Goal: Transaction & Acquisition: Purchase product/service

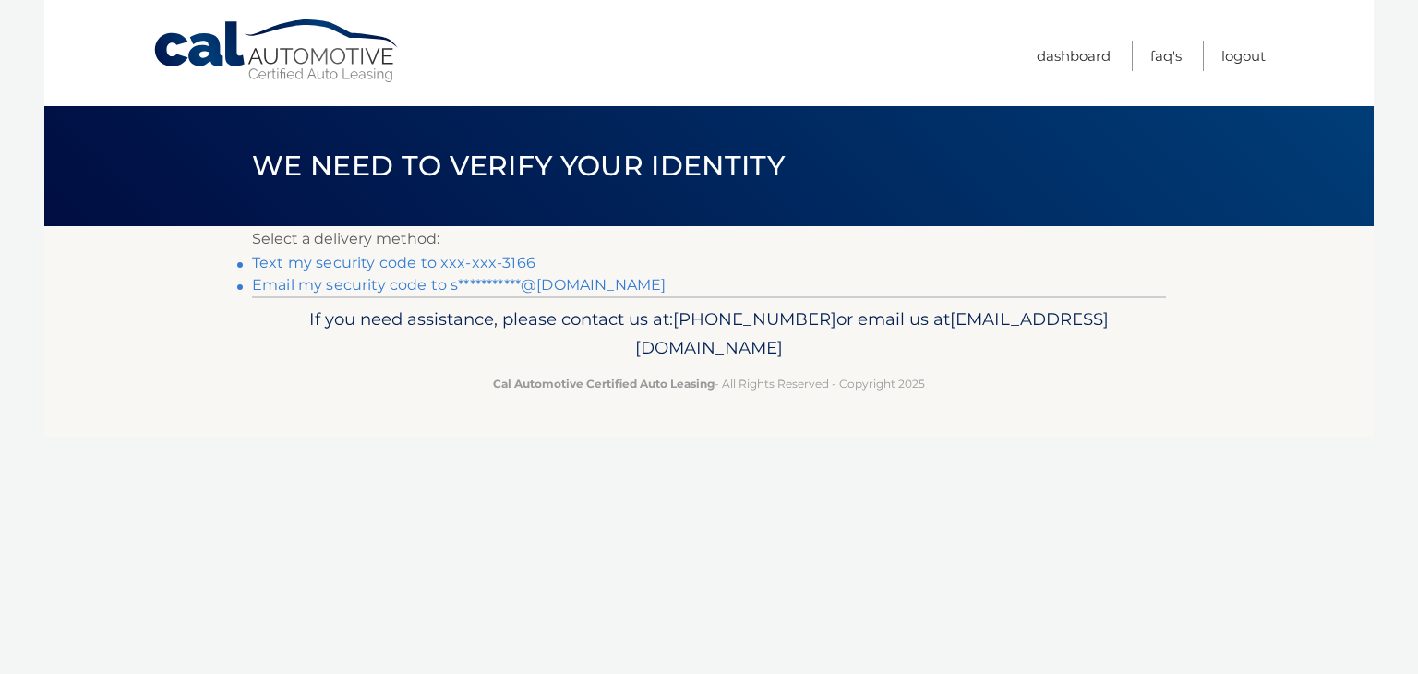
click at [505, 256] on link "Text my security code to xxx-xxx-3166" at bounding box center [393, 263] width 283 height 18
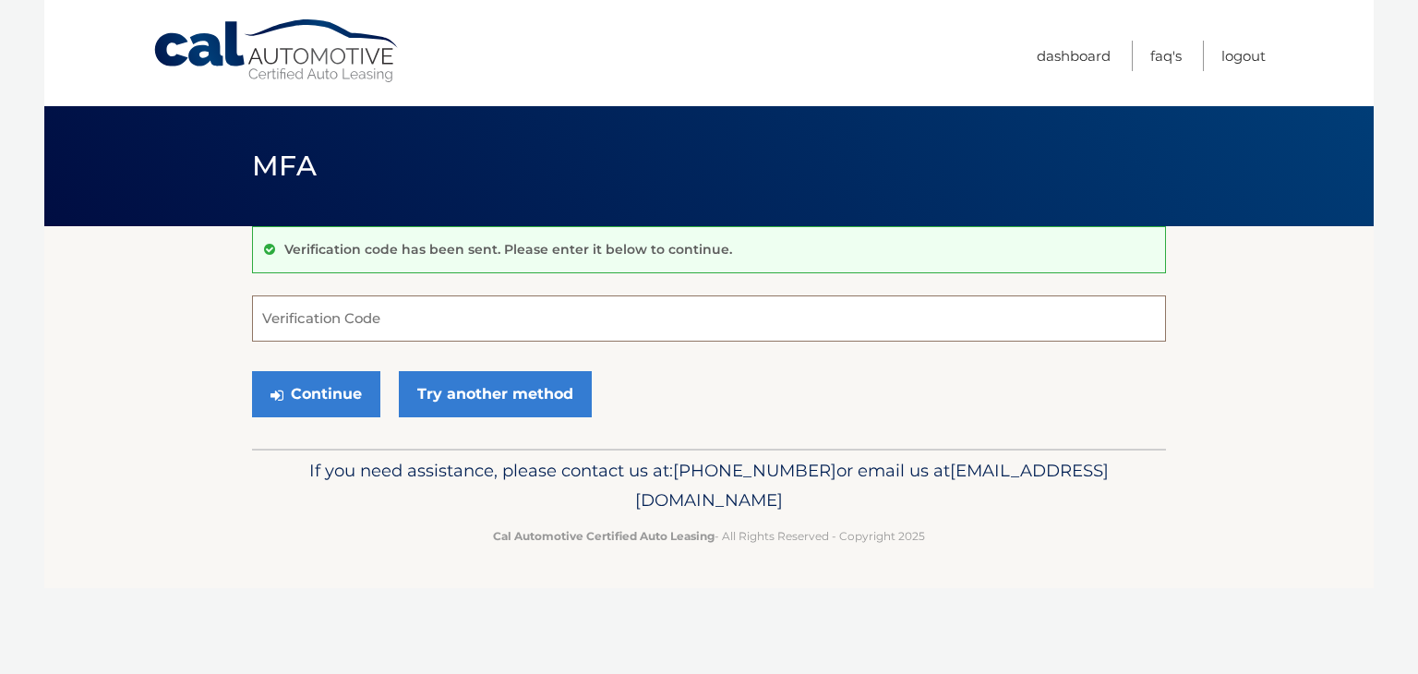
click at [414, 323] on input "Verification Code" at bounding box center [709, 319] width 914 height 46
type input "108476"
click at [289, 389] on button "Continue" at bounding box center [316, 394] width 128 height 46
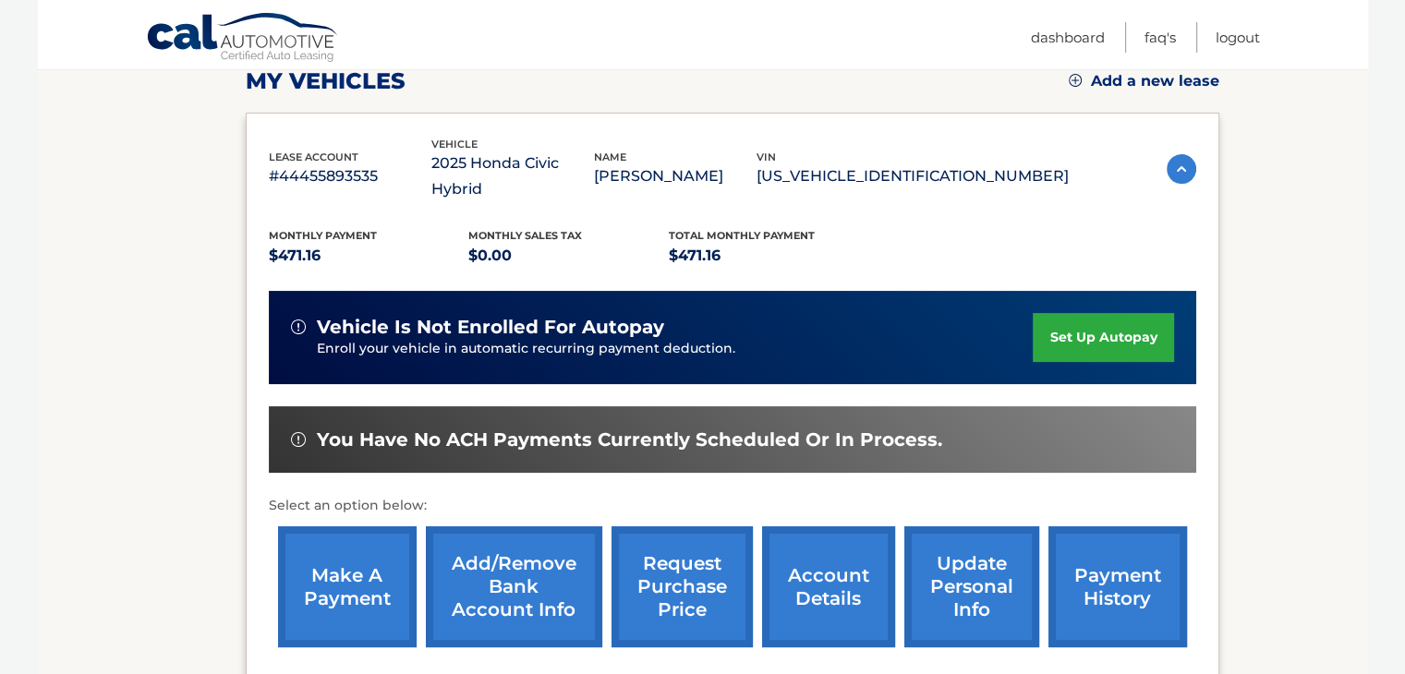
scroll to position [270, 0]
click at [356, 576] on link "make a payment" at bounding box center [347, 586] width 139 height 121
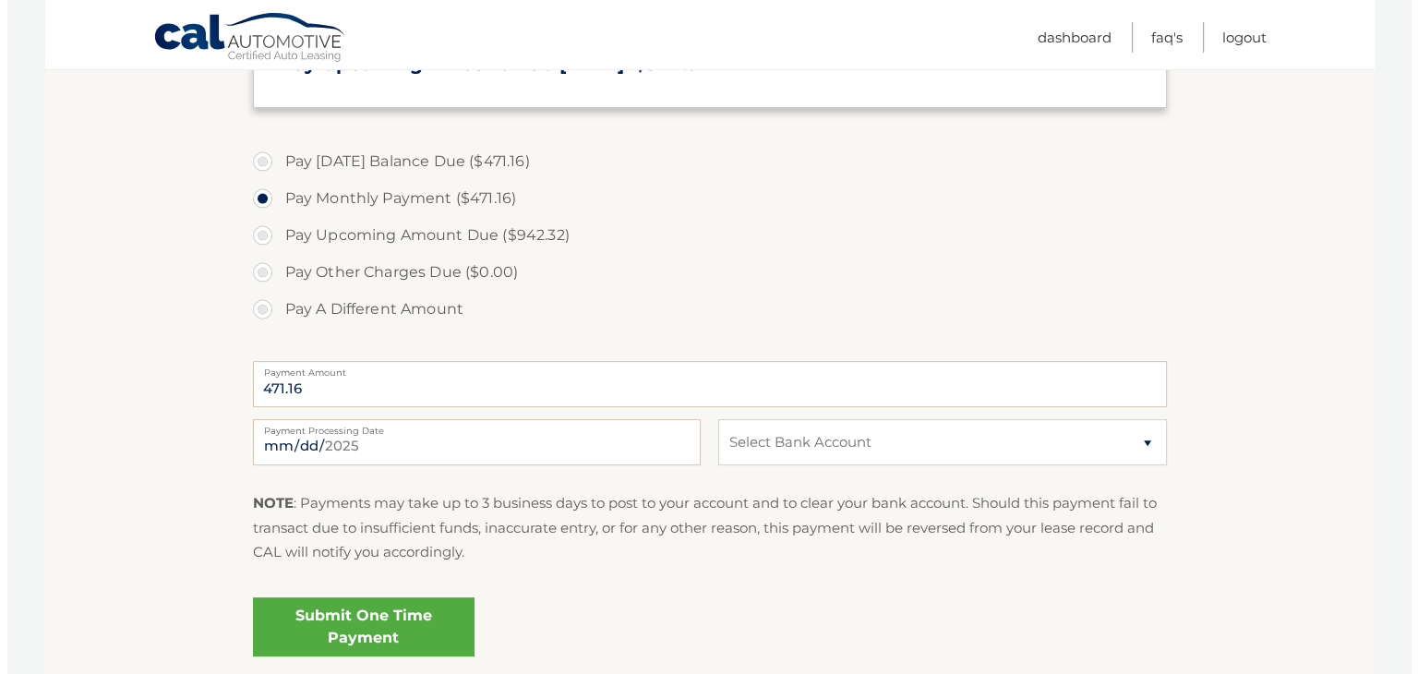
scroll to position [595, 0]
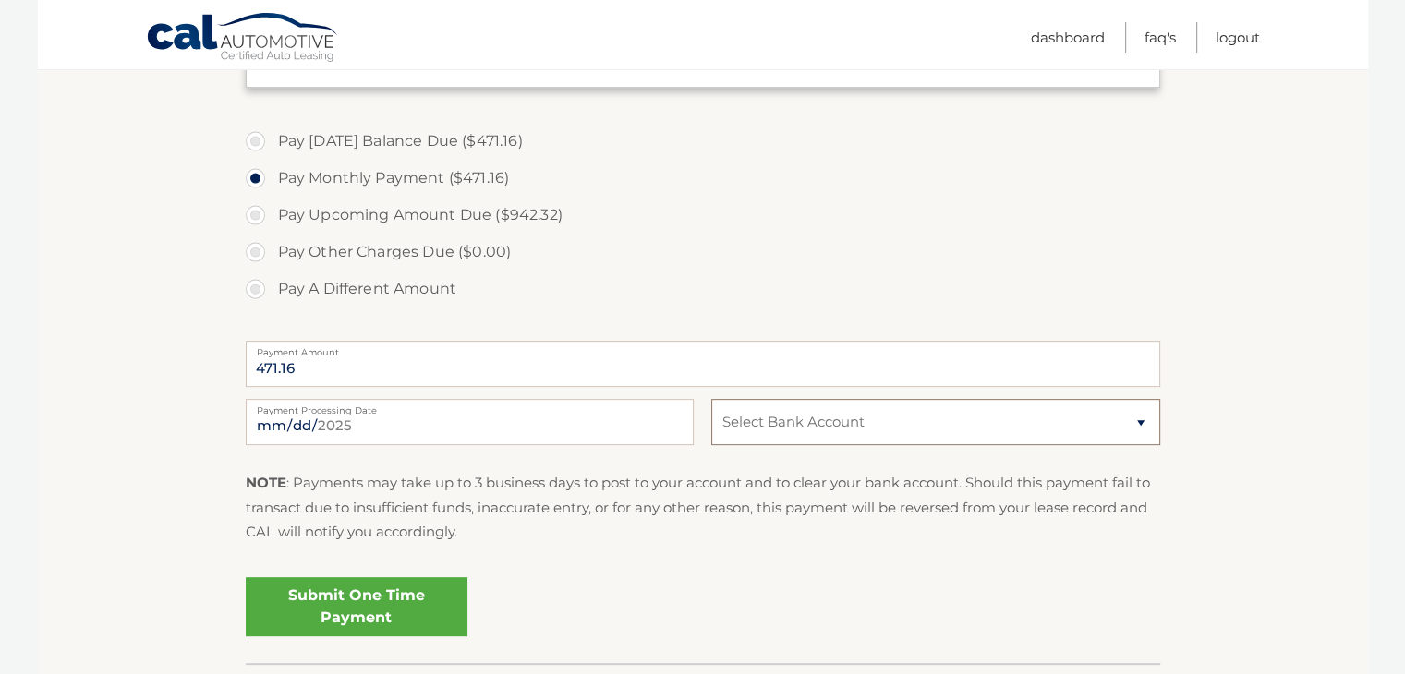
click at [1134, 426] on select "Select Bank Account Checking TEACHERS FCU *****2315 Checking TEACHERS FCU *****…" at bounding box center [935, 422] width 448 height 46
select select "MjQyZmZlODMtYzg5ZC00ZGMyLTg3MGEtNzk5NzNmM2YwYTdm"
click at [711, 399] on select "Select Bank Account Checking TEACHERS FCU *****2315 Checking TEACHERS FCU *****…" at bounding box center [935, 422] width 448 height 46
click at [419, 610] on link "Submit One Time Payment" at bounding box center [357, 606] width 222 height 59
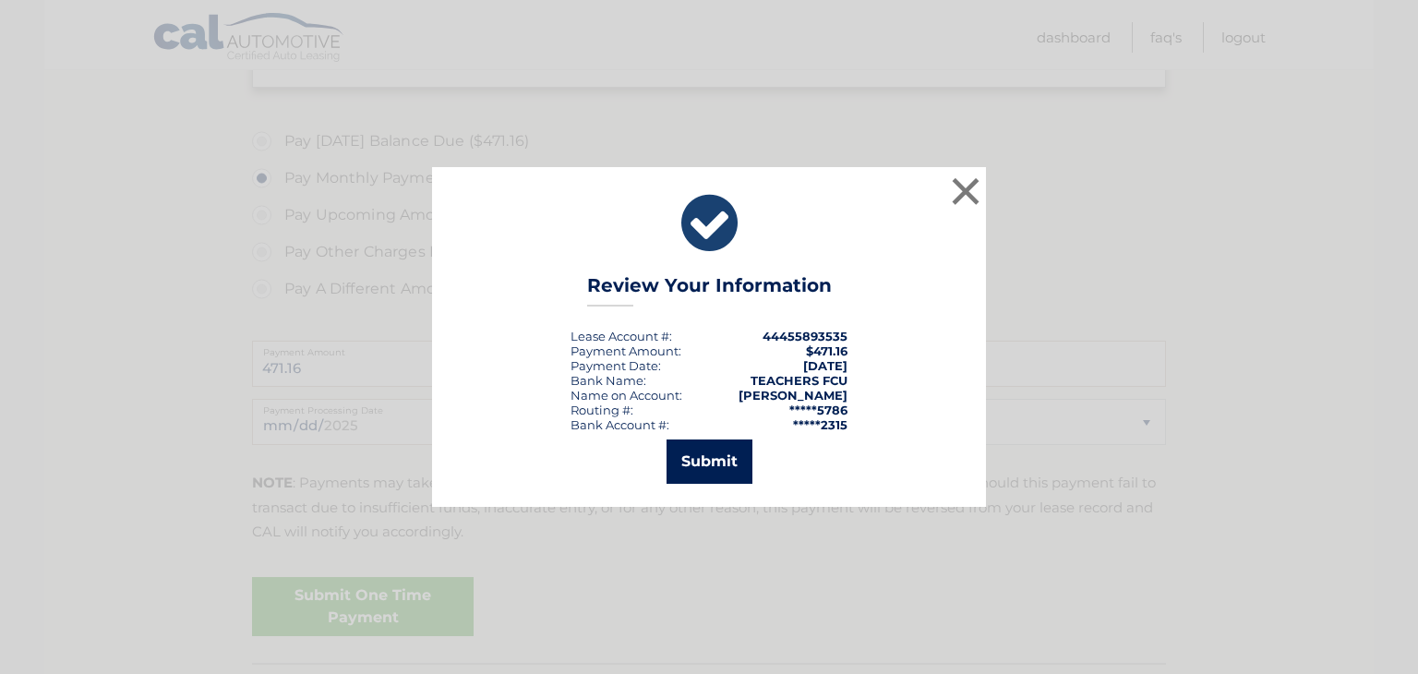
click at [730, 452] on button "Submit" at bounding box center [710, 462] width 86 height 44
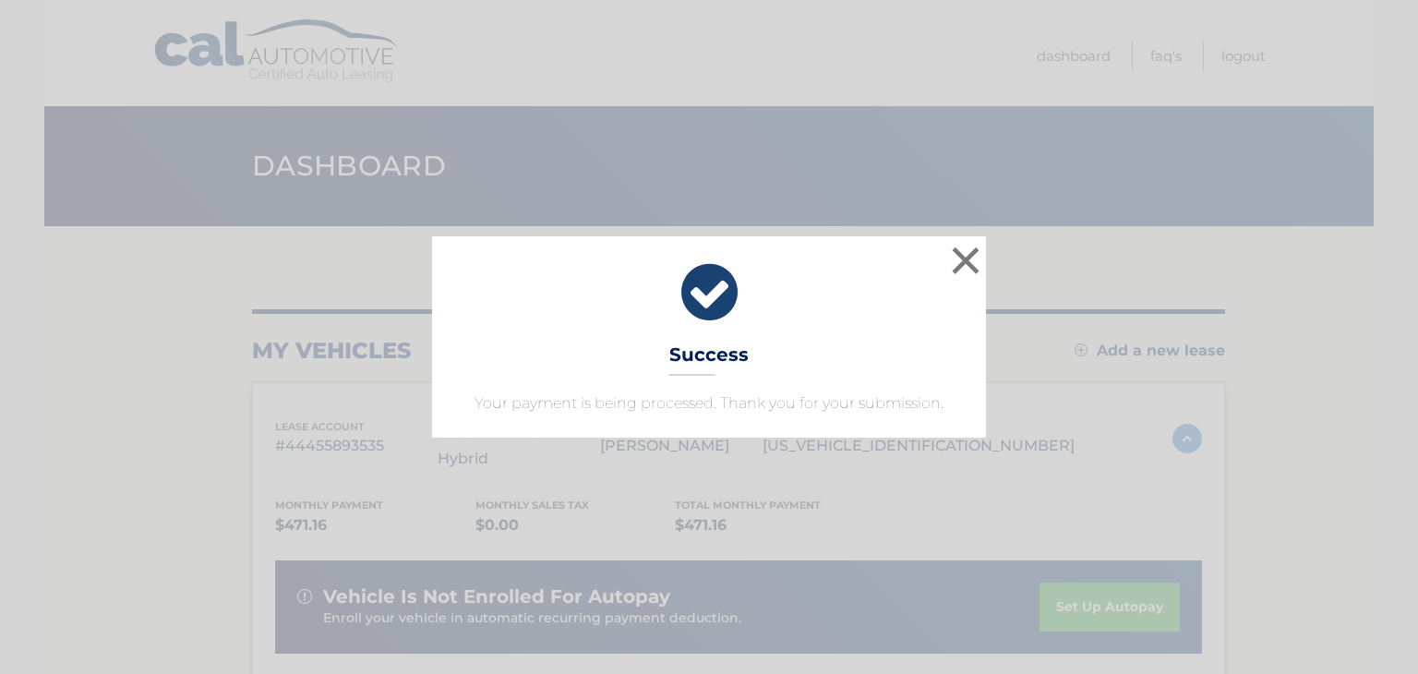
click at [804, 336] on div "× Success Your payment is being processed. Thank you for your submission." at bounding box center [709, 336] width 554 height 201
click at [974, 267] on button "×" at bounding box center [965, 260] width 37 height 37
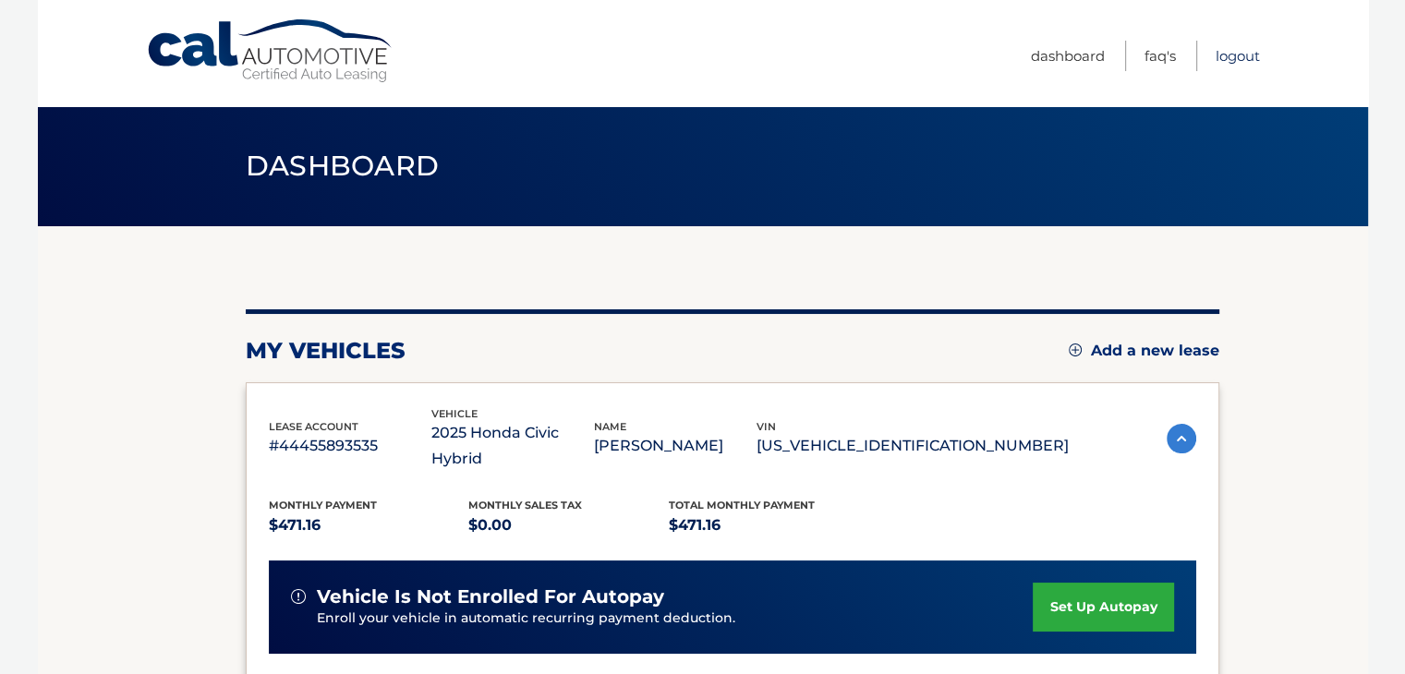
click at [1245, 54] on link "Logout" at bounding box center [1237, 56] width 44 height 30
